Goal: Task Accomplishment & Management: Manage account settings

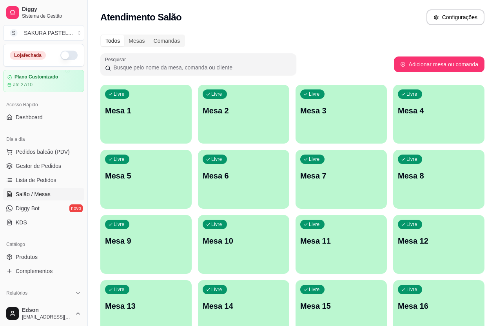
click at [336, 58] on div "Pesquisar" at bounding box center [247, 64] width 294 height 22
click at [51, 167] on span "Gestor de Pedidos" at bounding box center [39, 166] width 46 height 8
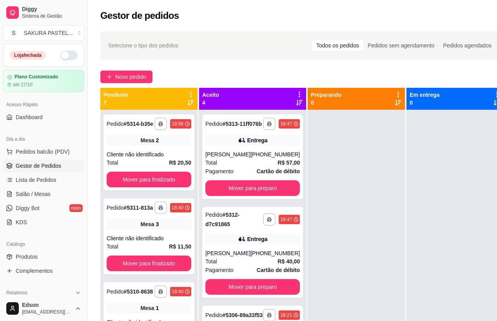
click at [69, 55] on button "button" at bounding box center [68, 55] width 17 height 9
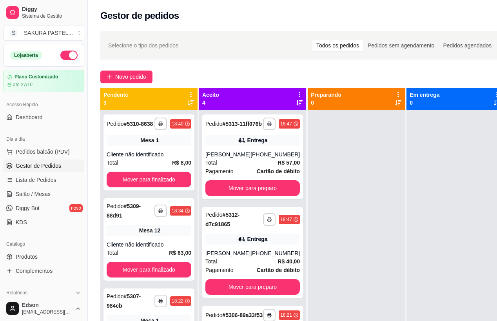
click at [309, 71] on div "Novo pedido" at bounding box center [302, 77] width 404 height 13
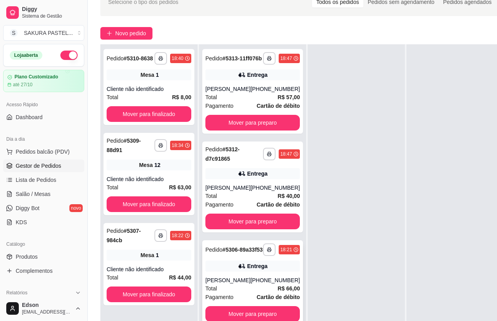
scroll to position [124, 0]
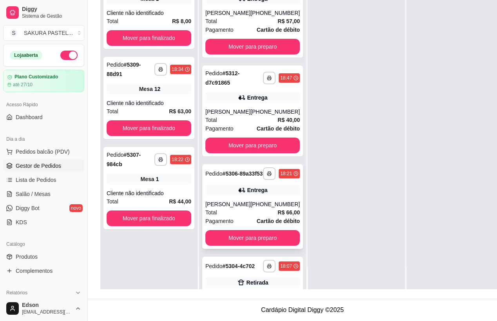
click at [246, 217] on div "Total R$ 66,00" at bounding box center [253, 212] width 95 height 9
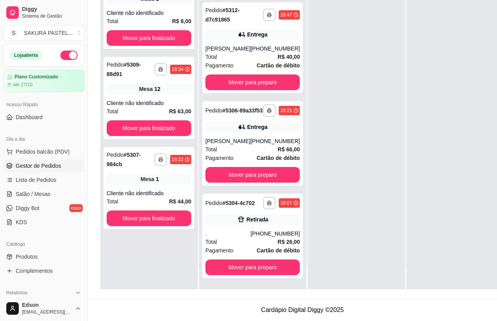
scroll to position [77, 0]
click at [238, 233] on div "." at bounding box center [228, 234] width 45 height 8
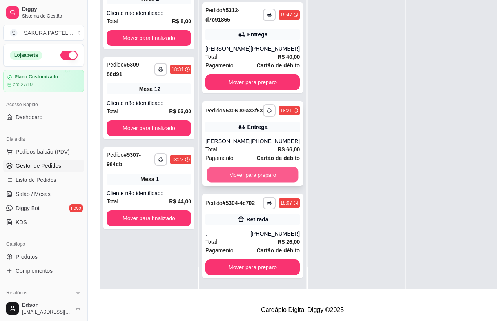
click at [254, 168] on button "Mover para preparo" at bounding box center [253, 174] width 92 height 15
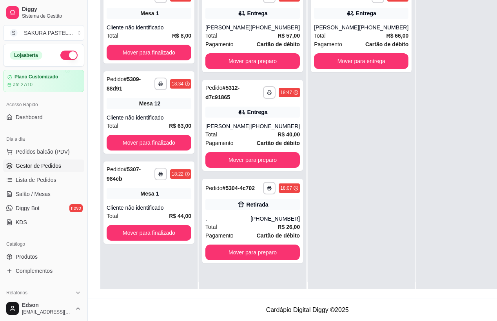
scroll to position [0, 0]
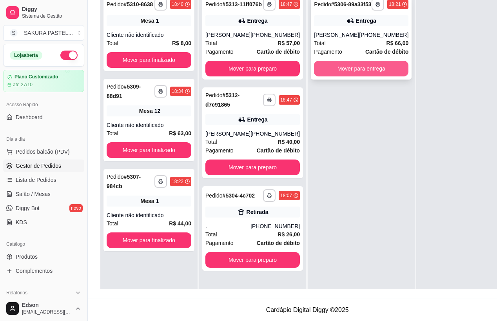
click at [331, 71] on button "Mover para entrega" at bounding box center [361, 69] width 95 height 16
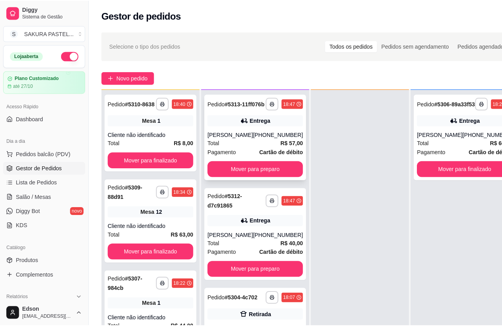
scroll to position [22, 0]
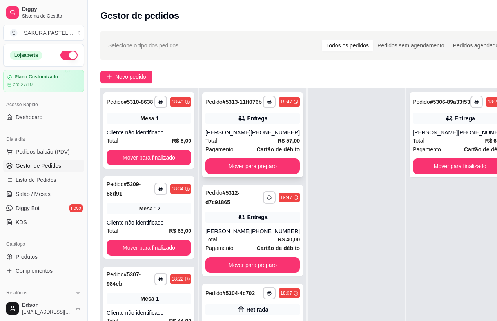
click at [250, 131] on div "**********" at bounding box center [252, 135] width 101 height 85
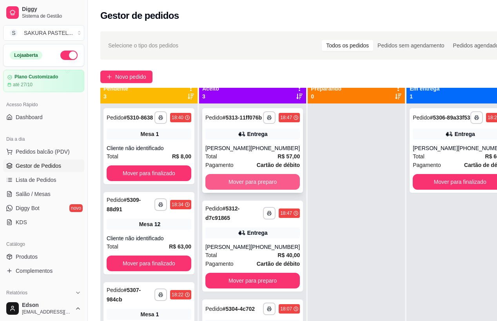
scroll to position [0, 0]
